Goal: Task Accomplishment & Management: Use online tool/utility

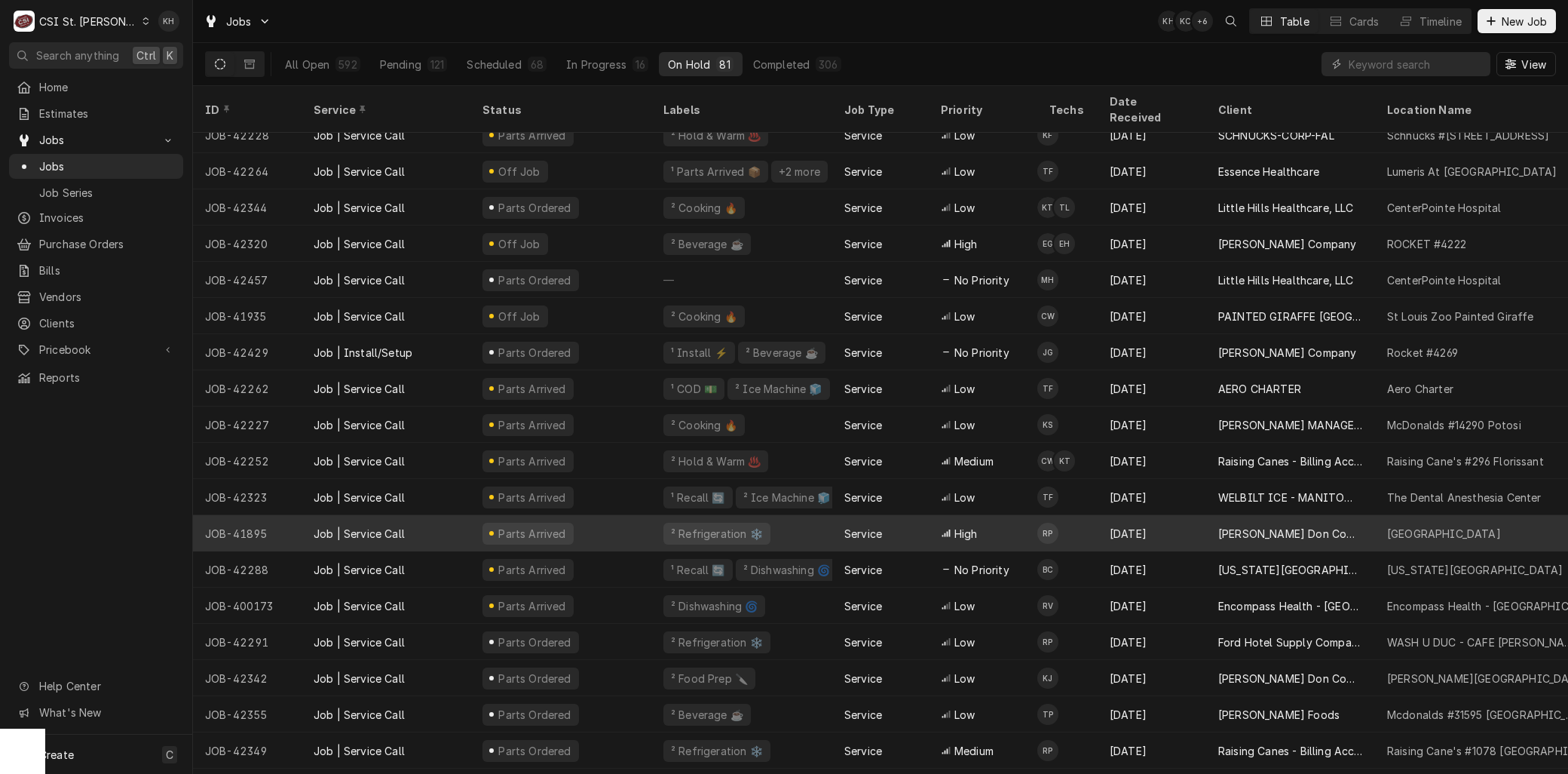
scroll to position [620, 0]
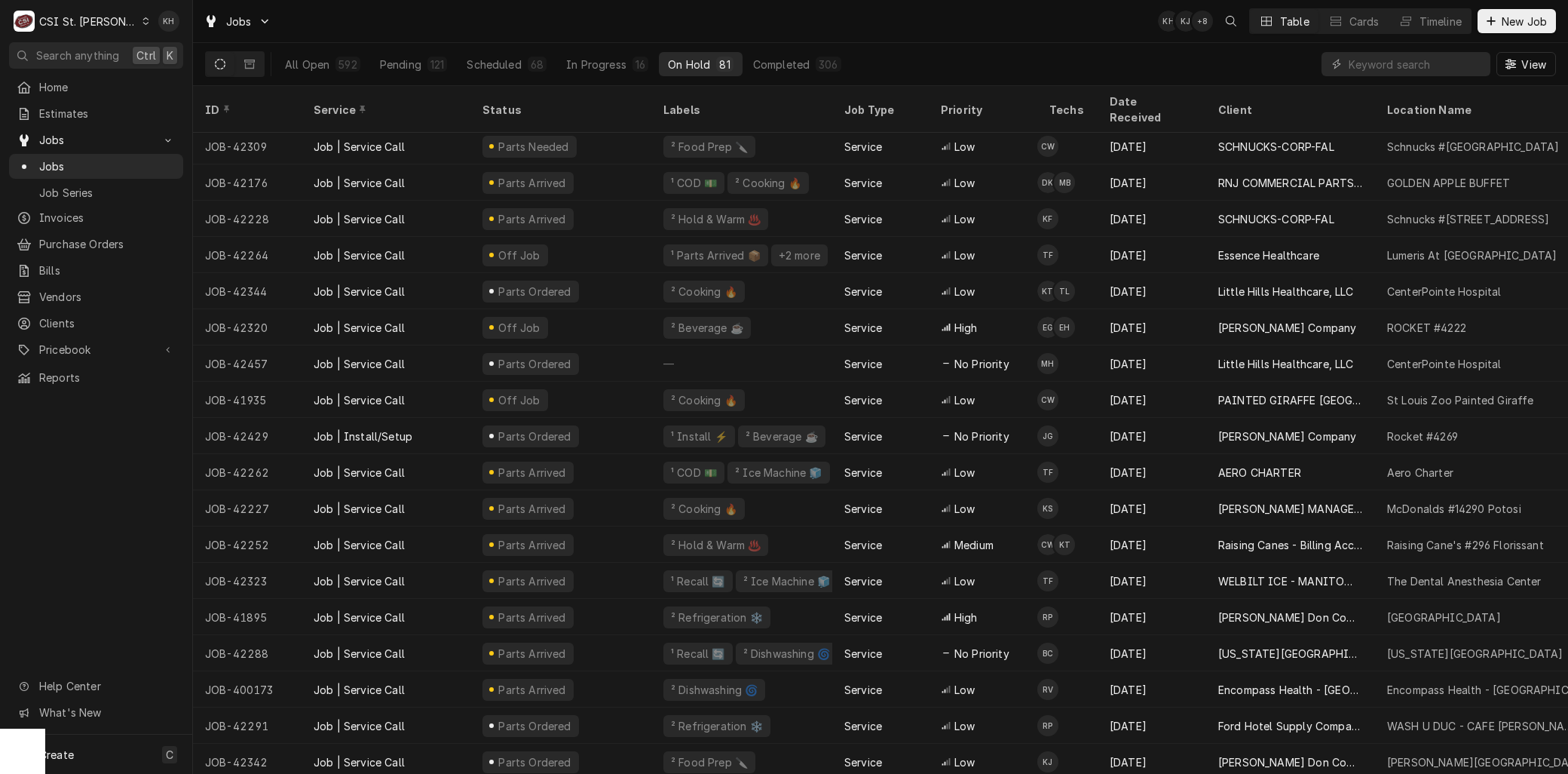
click at [83, 6] on div "C CSI St. Louis" at bounding box center [82, 21] width 145 height 30
click at [174, 24] on div "CSI [US_STATE][GEOGRAPHIC_DATA]" at bounding box center [232, 29] width 199 height 15
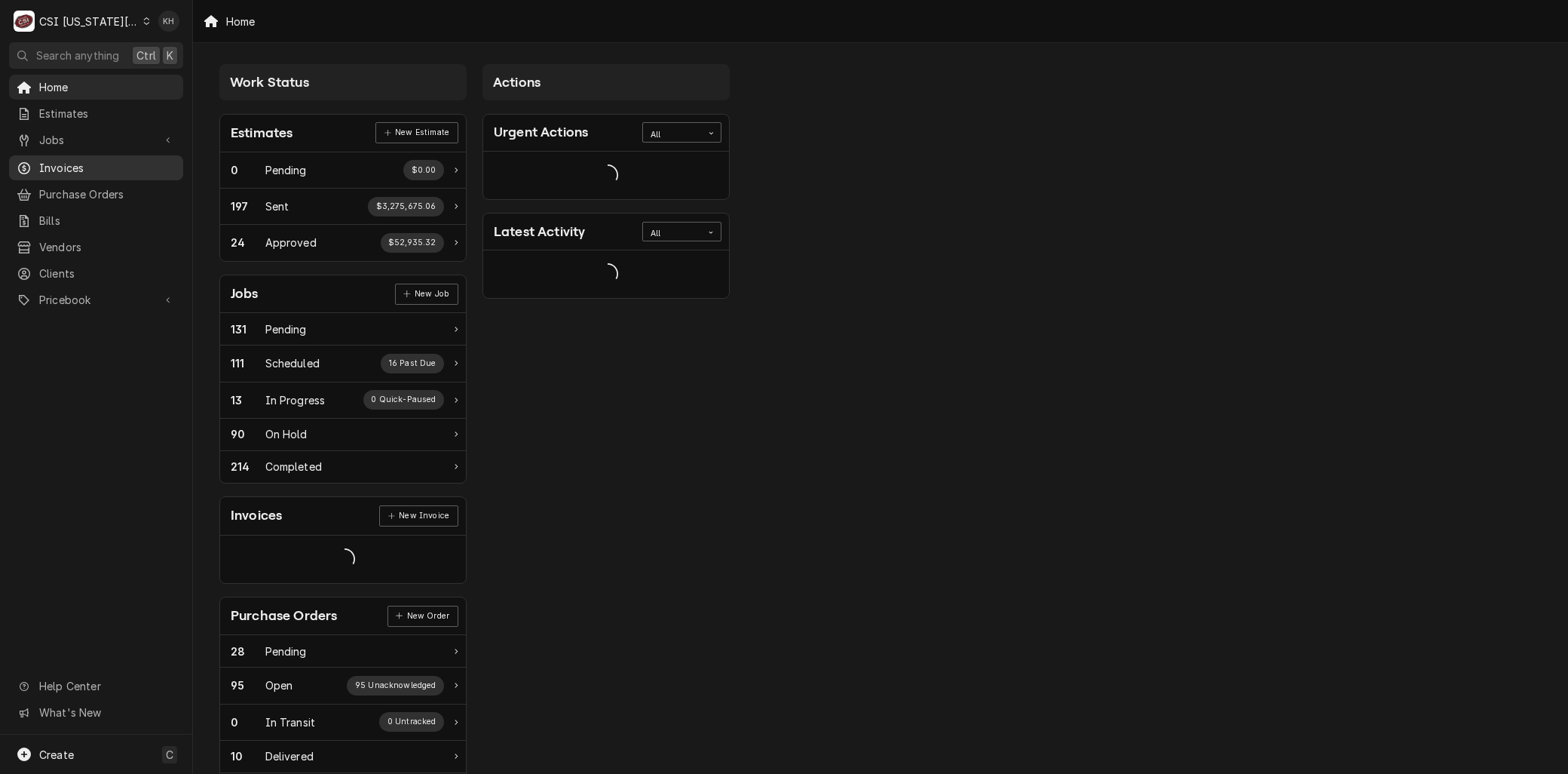
click at [58, 160] on span "Invoices" at bounding box center [107, 168] width 137 height 15
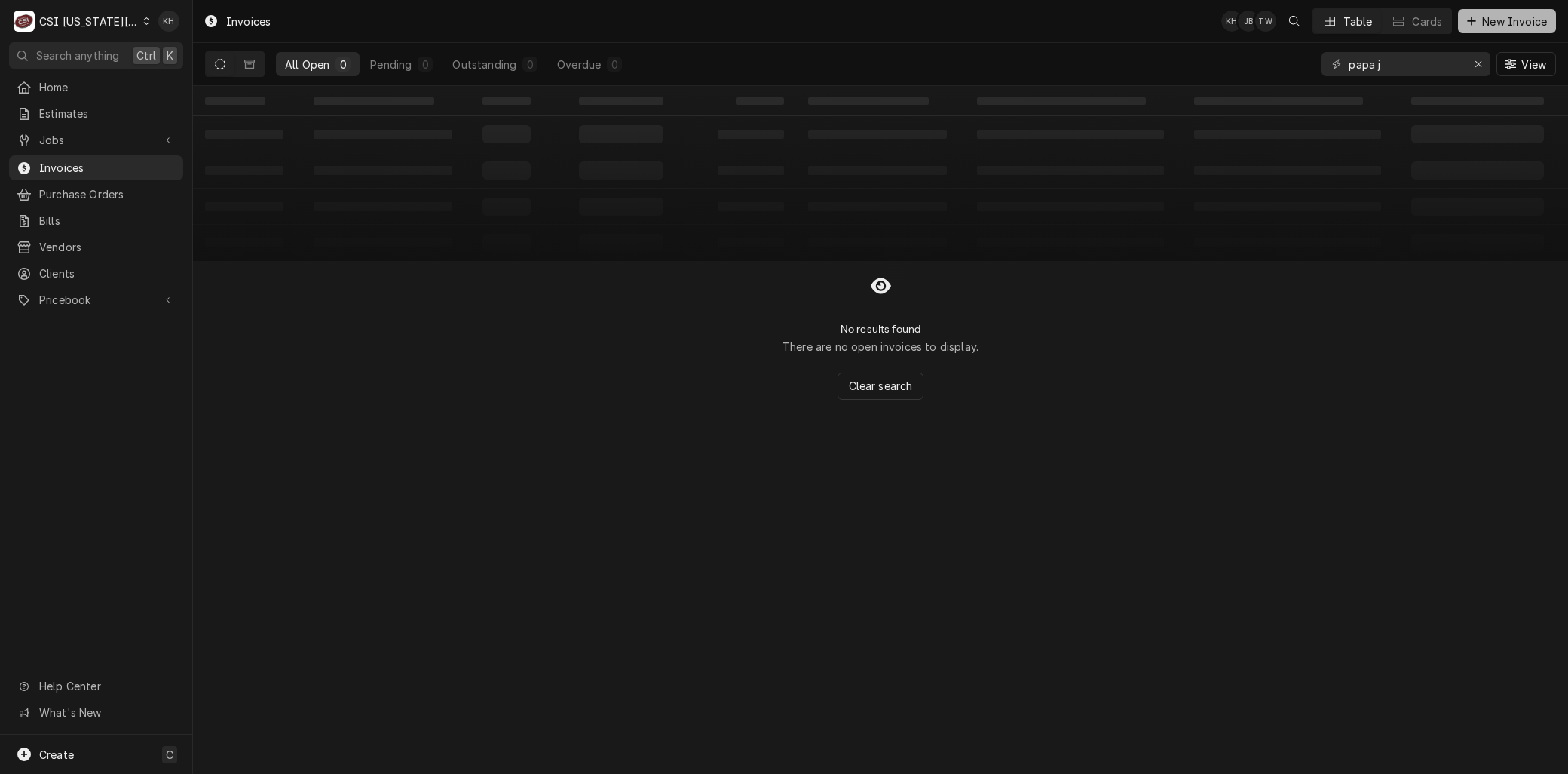
click at [1471, 25] on icon "Dynamic Content Wrapper" at bounding box center [1473, 21] width 9 height 9
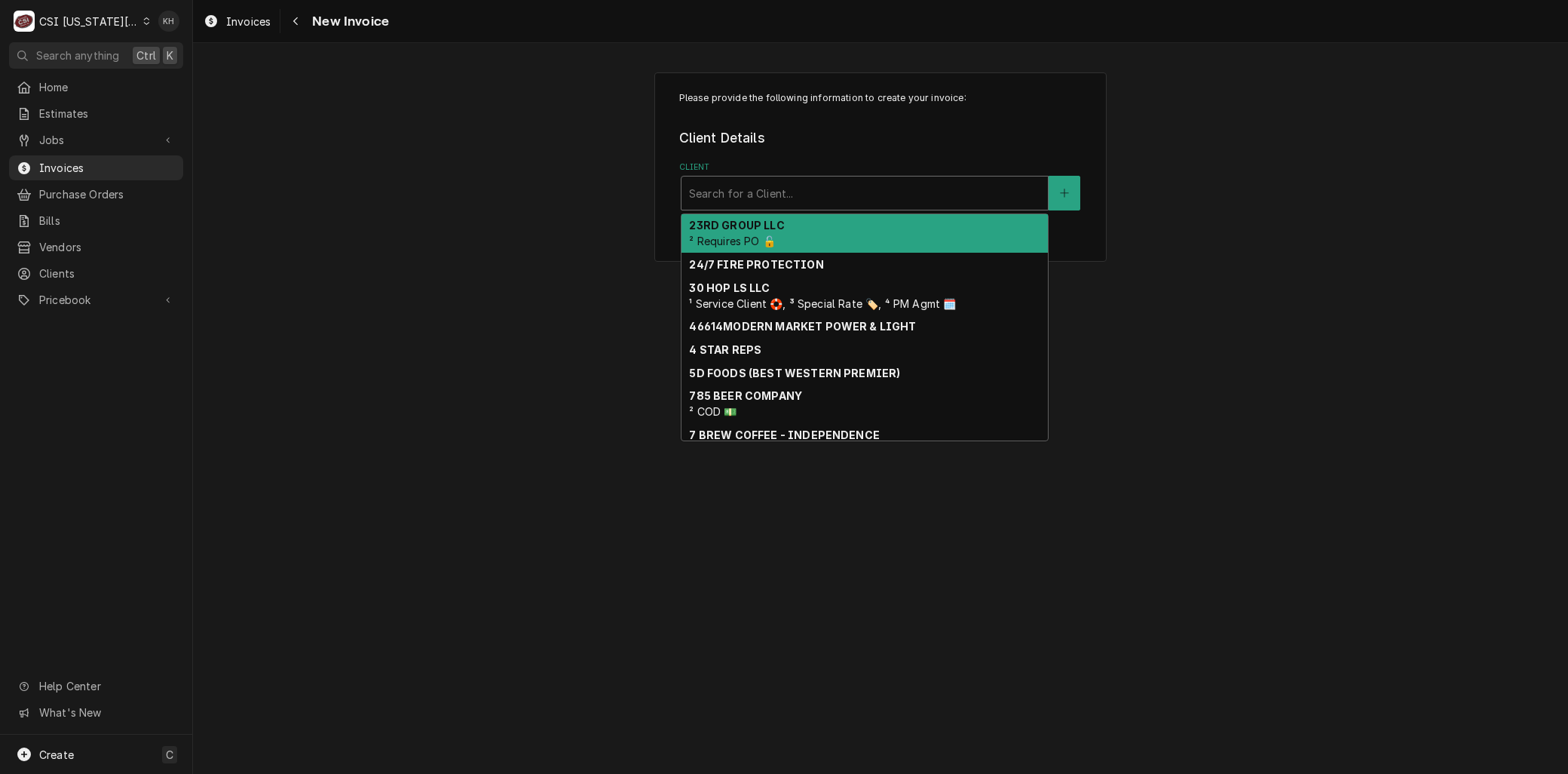
click at [742, 192] on div "Client" at bounding box center [865, 193] width 351 height 27
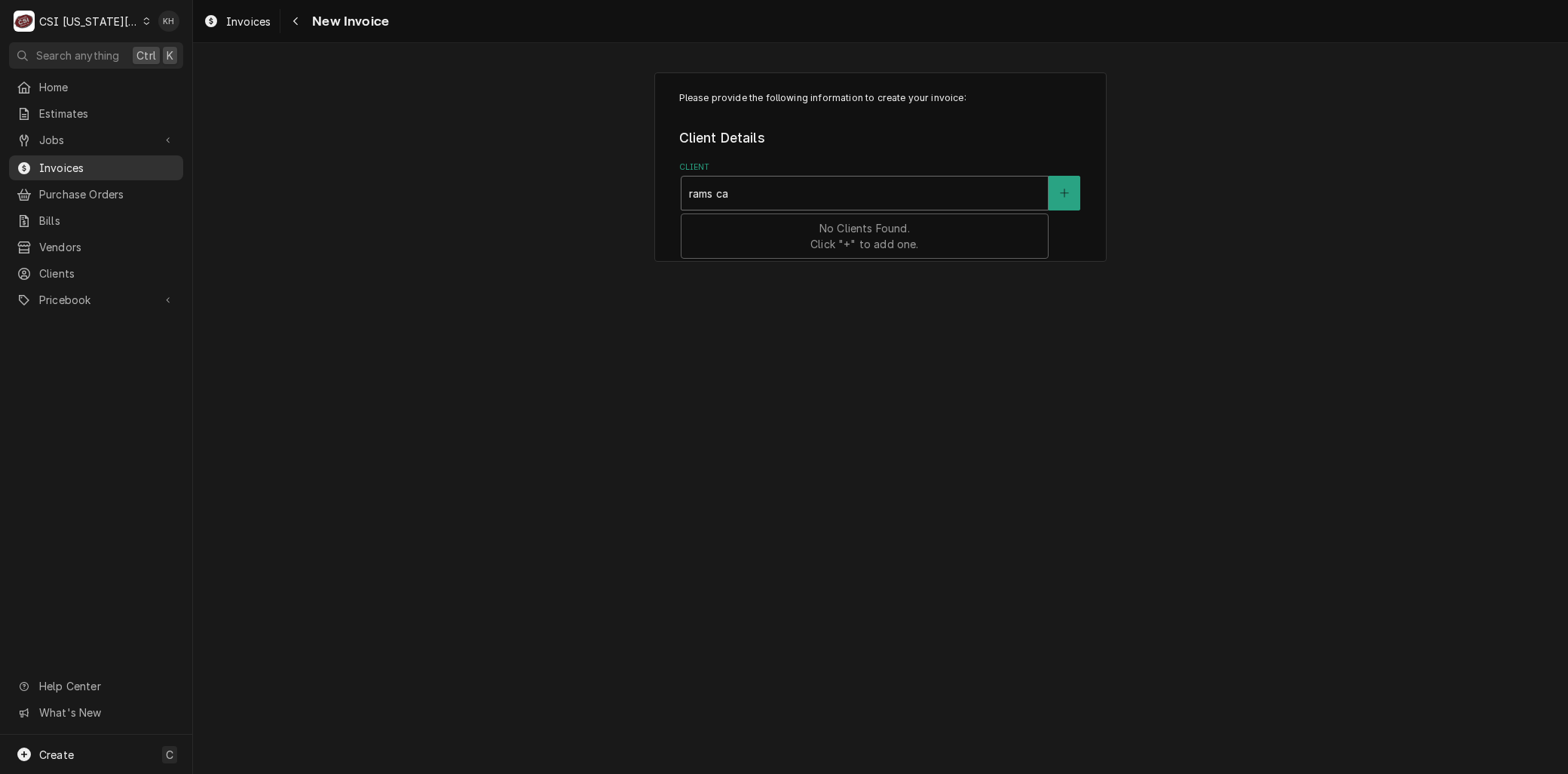
type input "rams ca"
click at [62, 160] on span "Invoices" at bounding box center [107, 168] width 137 height 15
